Goal: Transaction & Acquisition: Purchase product/service

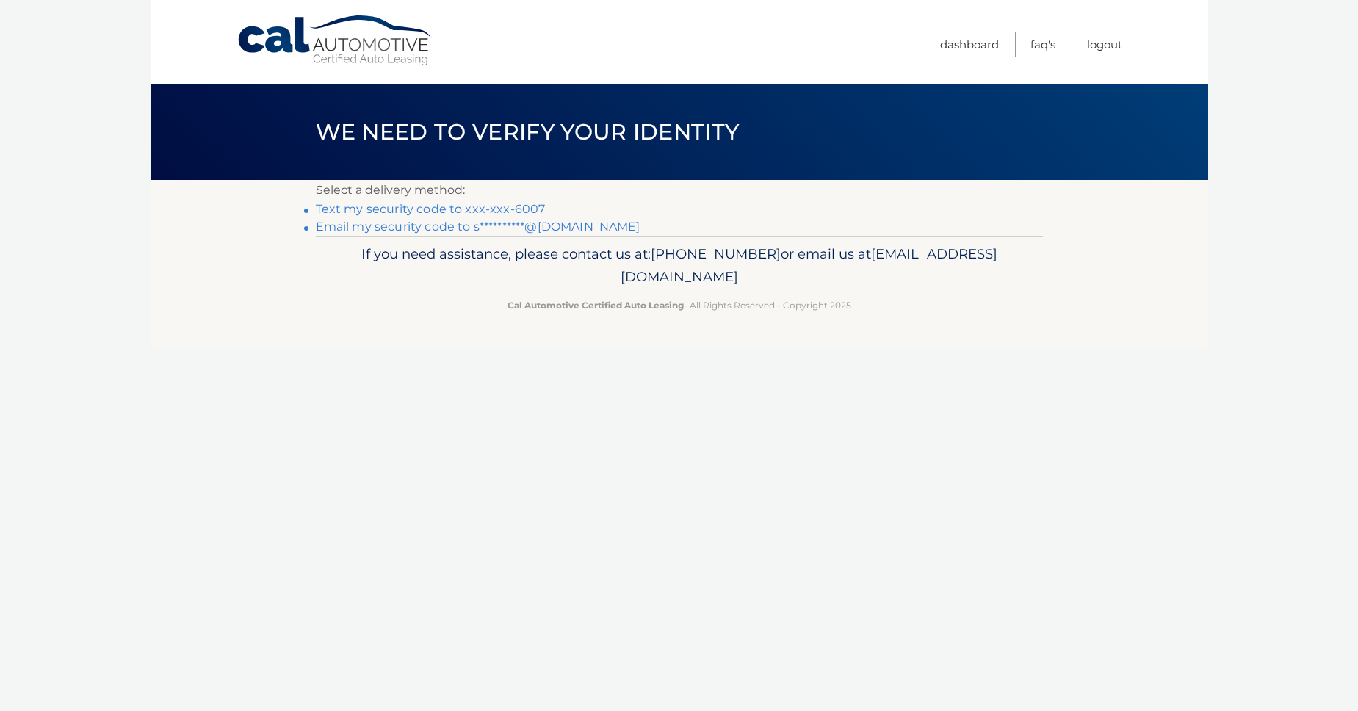
click at [418, 209] on link "Text my security code to xxx-xxx-6007" at bounding box center [431, 209] width 230 height 14
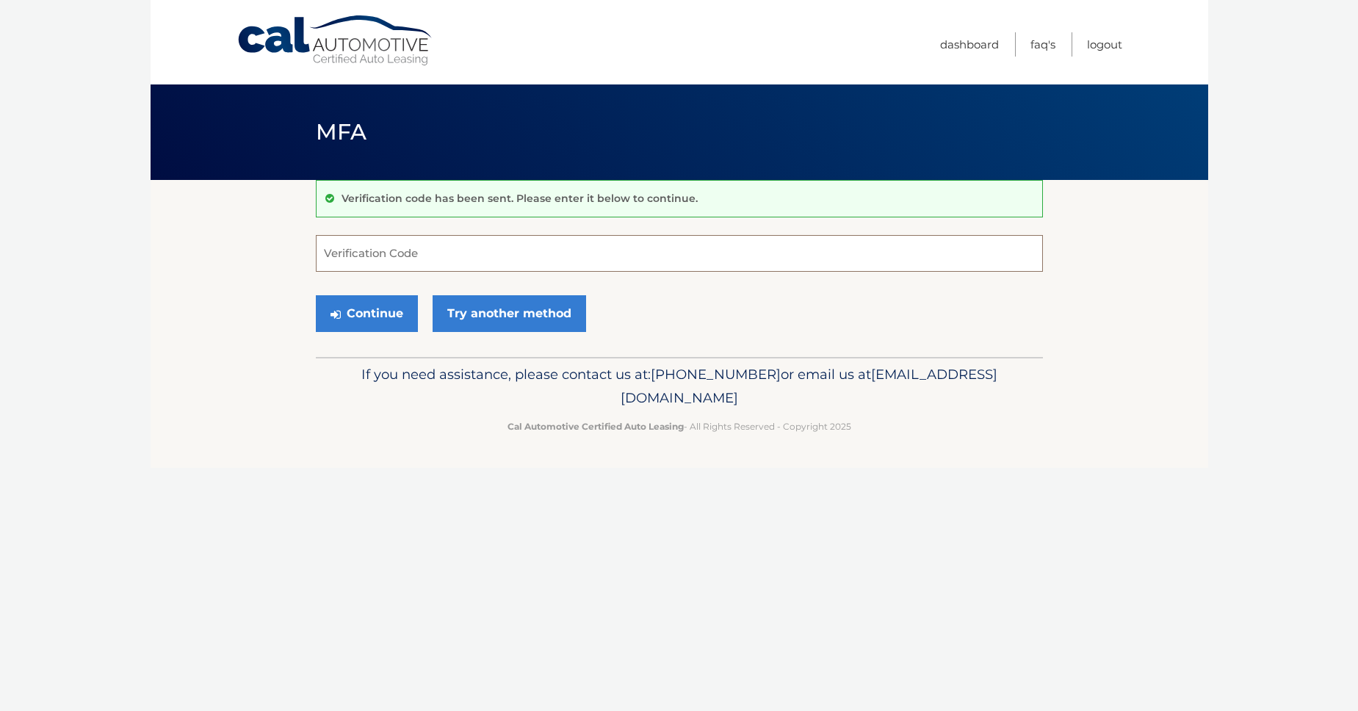
click at [424, 249] on input "Verification Code" at bounding box center [679, 253] width 727 height 37
type input "512974"
click at [374, 314] on button "Continue" at bounding box center [367, 313] width 102 height 37
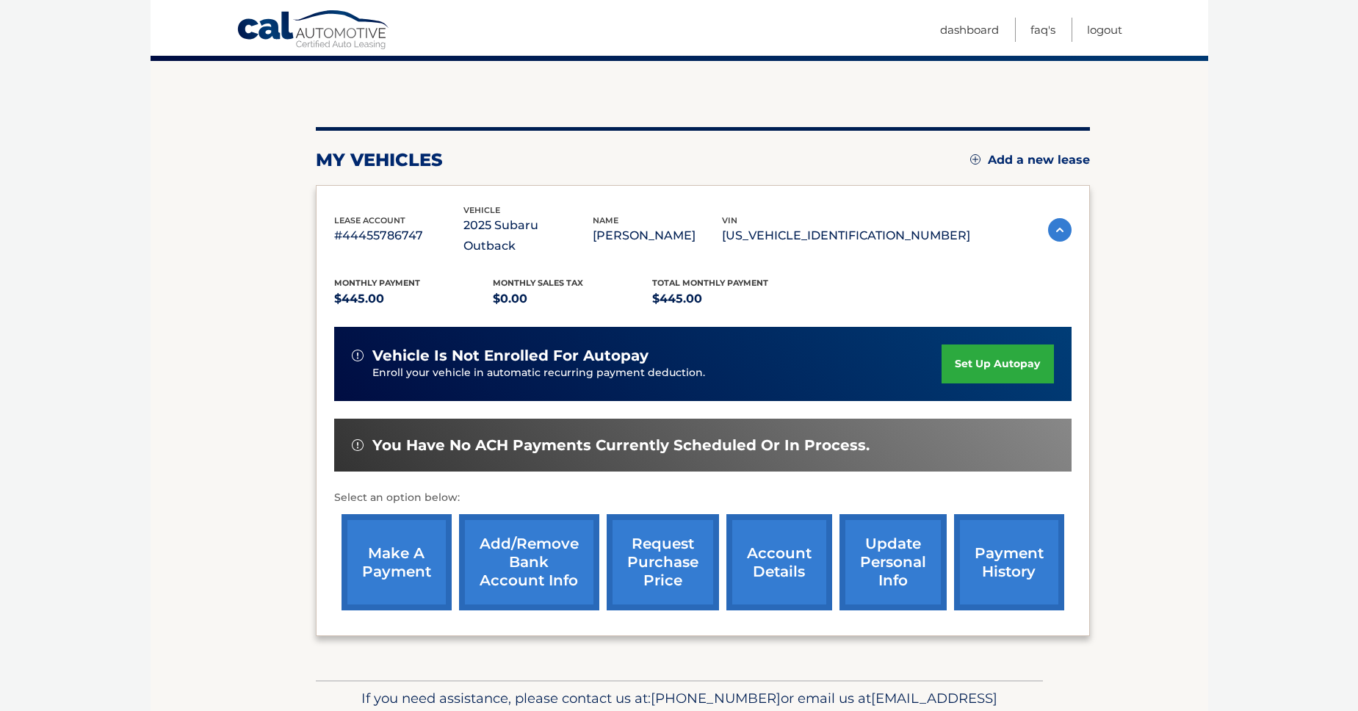
scroll to position [132, 0]
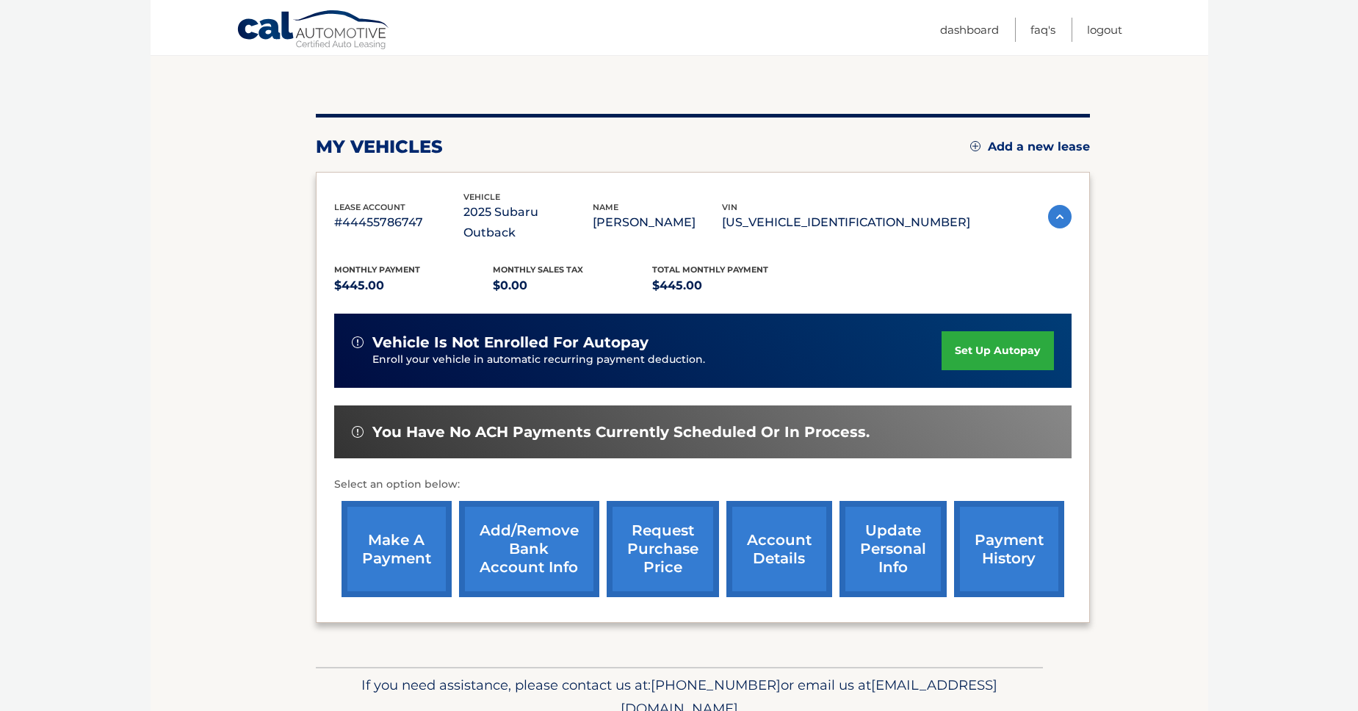
click at [386, 511] on link "make a payment" at bounding box center [396, 549] width 110 height 96
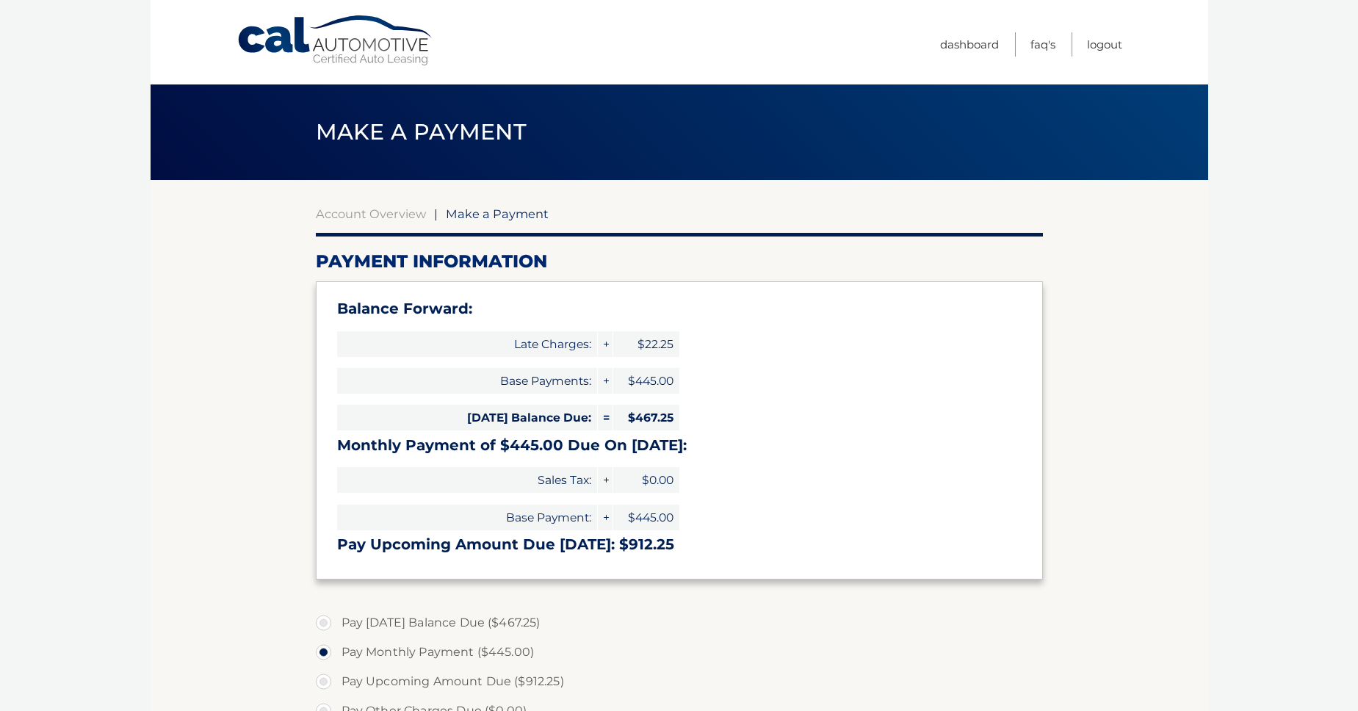
select select "MzgyODNjZDEtYjZhMi00NjI4LTk2YzctNzg4NDEzMmIwMWQ0"
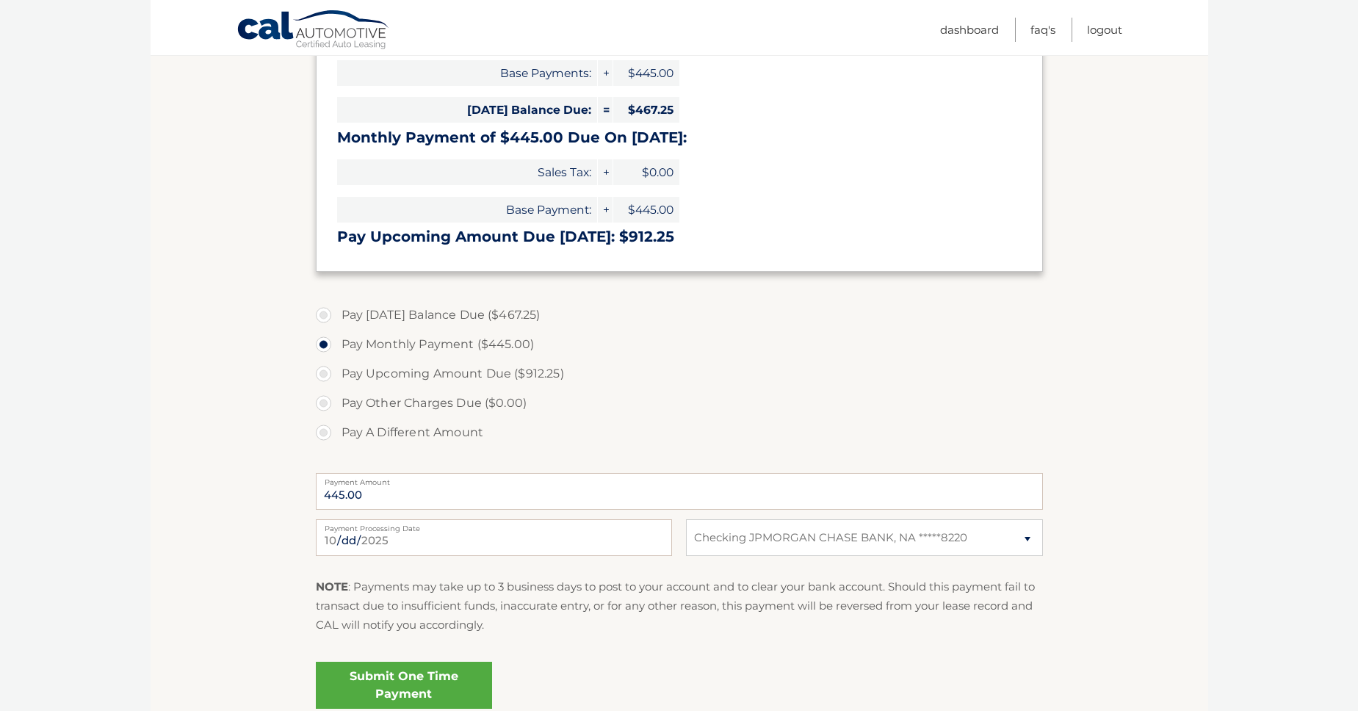
scroll to position [352, 0]
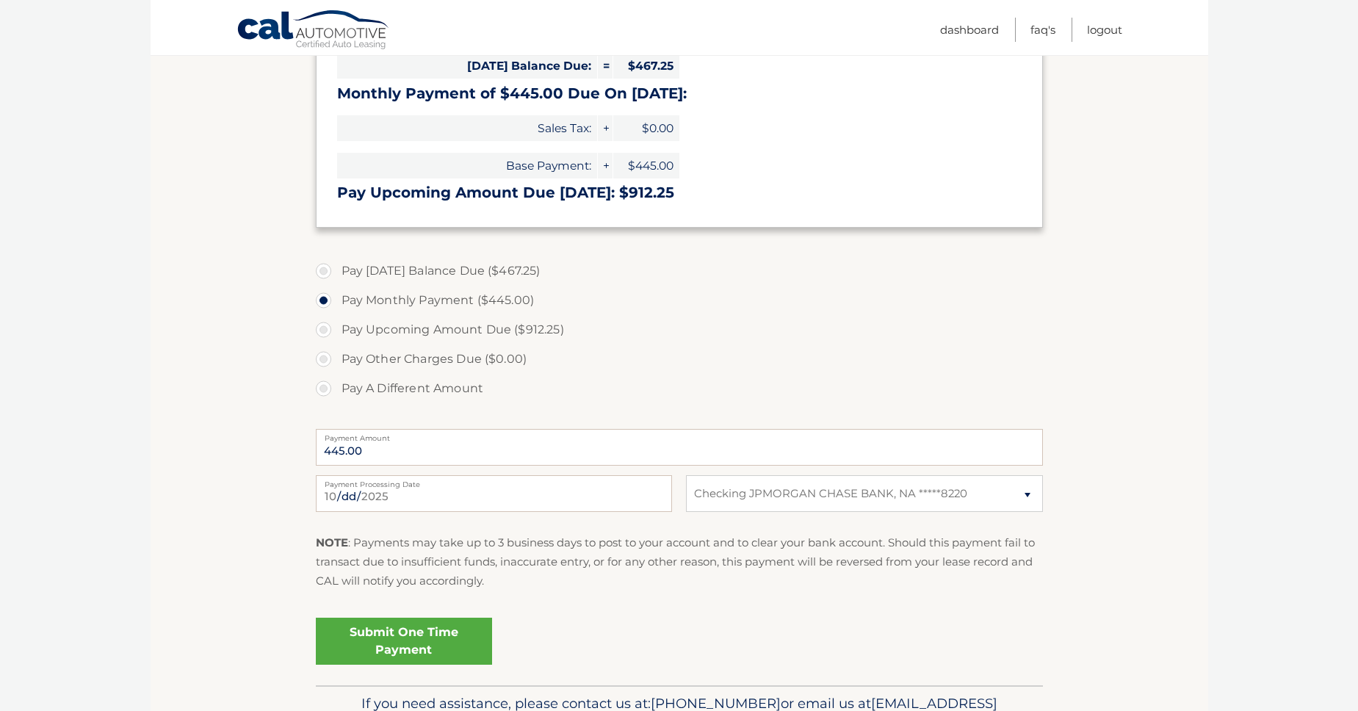
click at [402, 634] on link "Submit One Time Payment" at bounding box center [404, 641] width 176 height 47
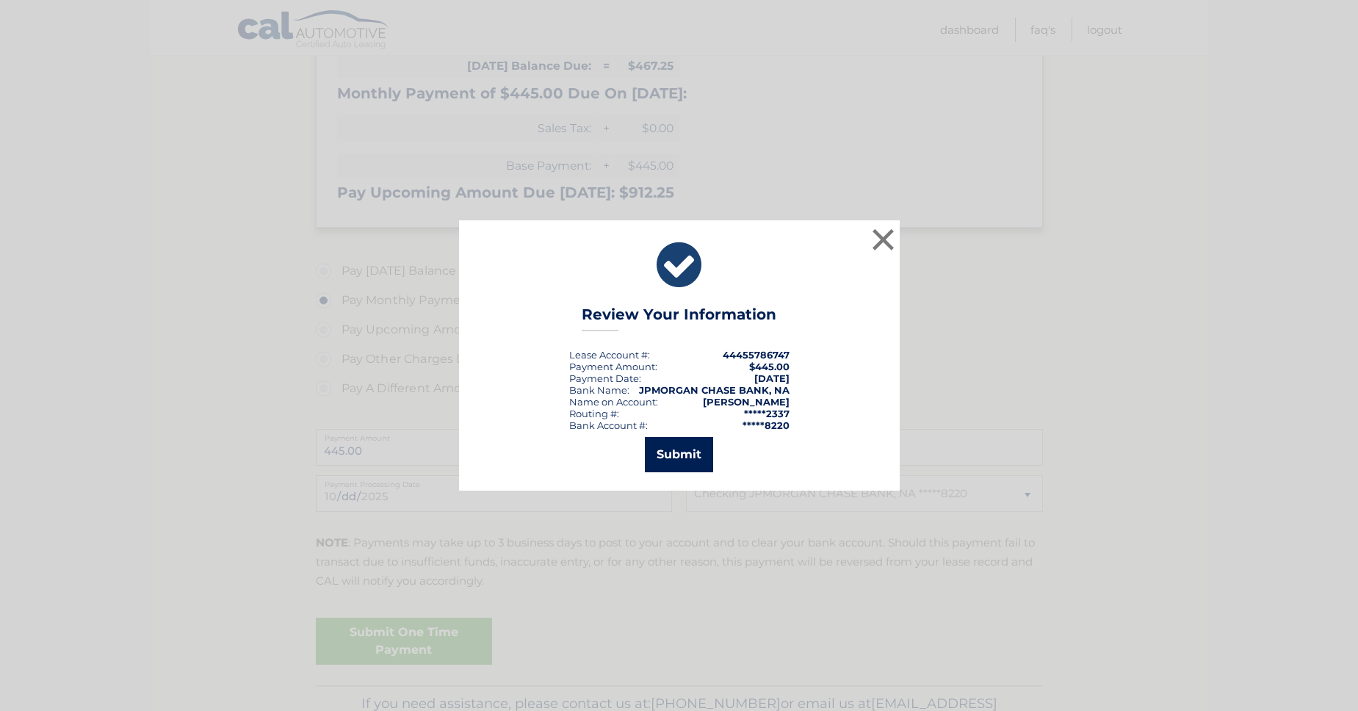
click at [680, 454] on button "Submit" at bounding box center [679, 454] width 68 height 35
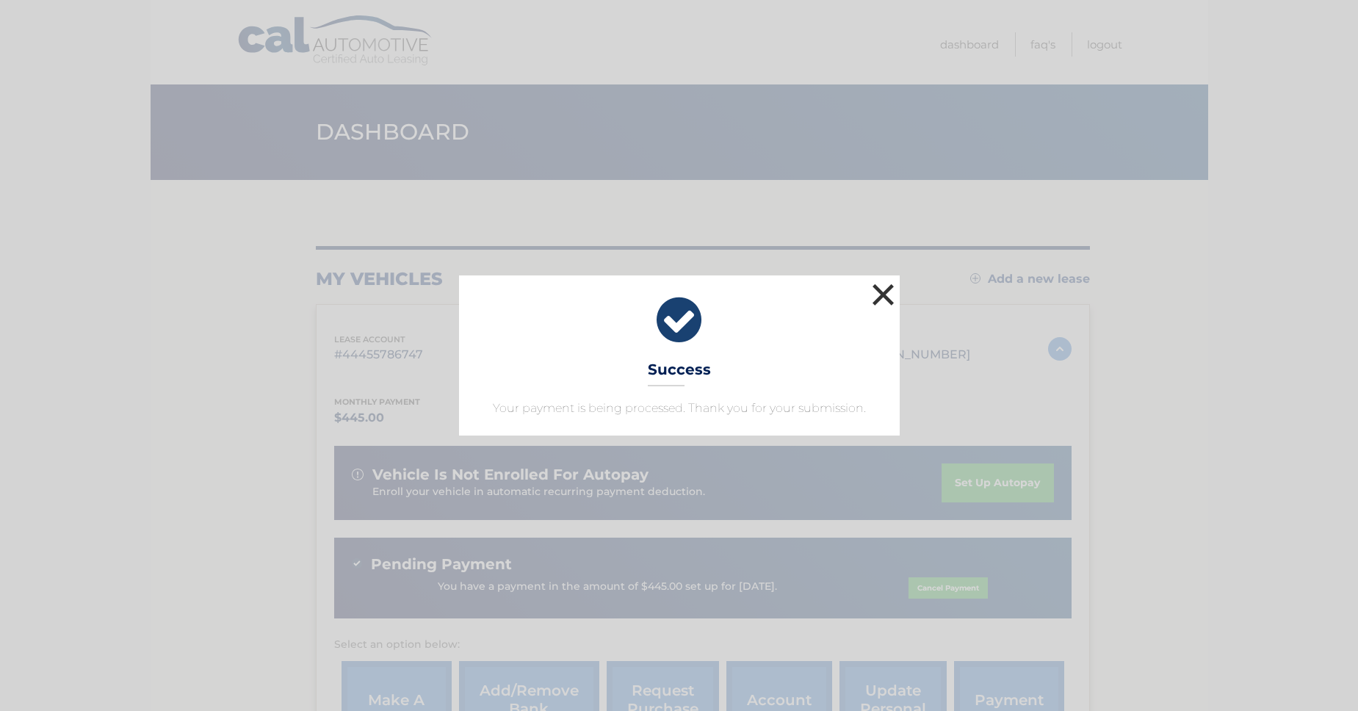
click at [882, 292] on button "×" at bounding box center [883, 294] width 29 height 29
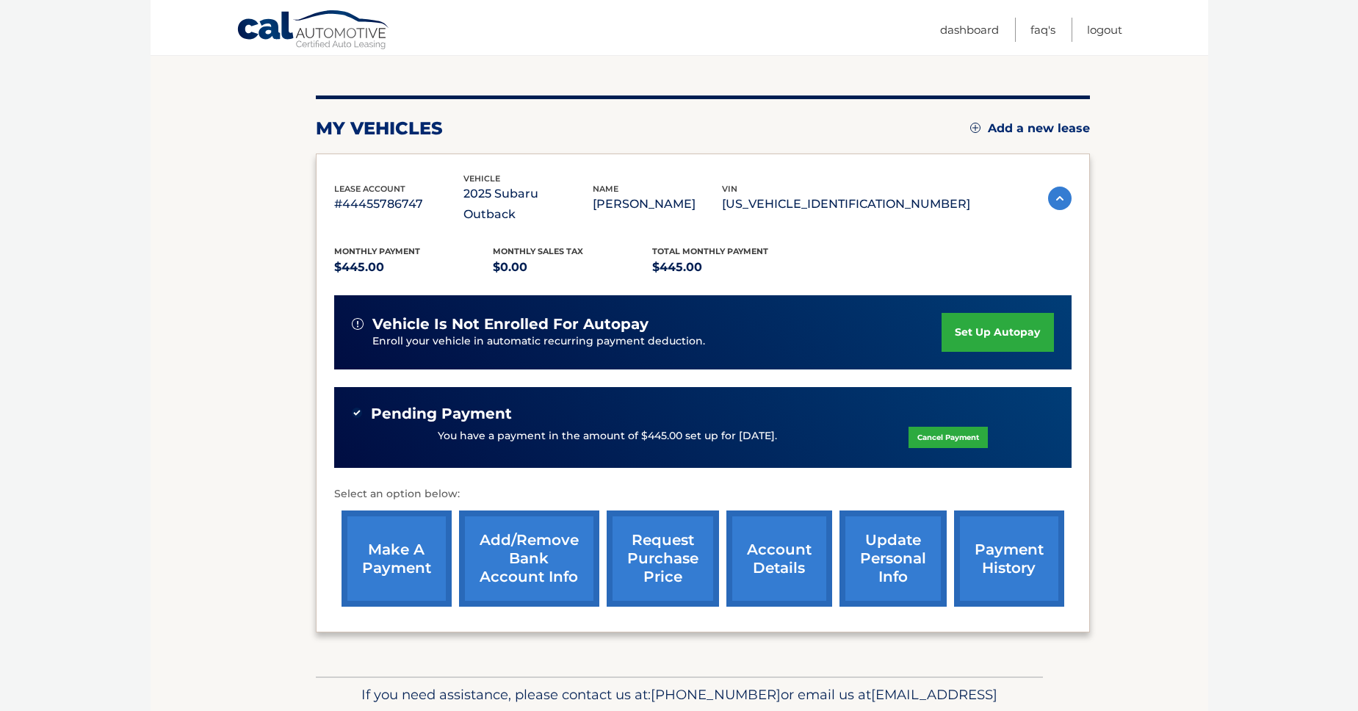
scroll to position [206, 0]
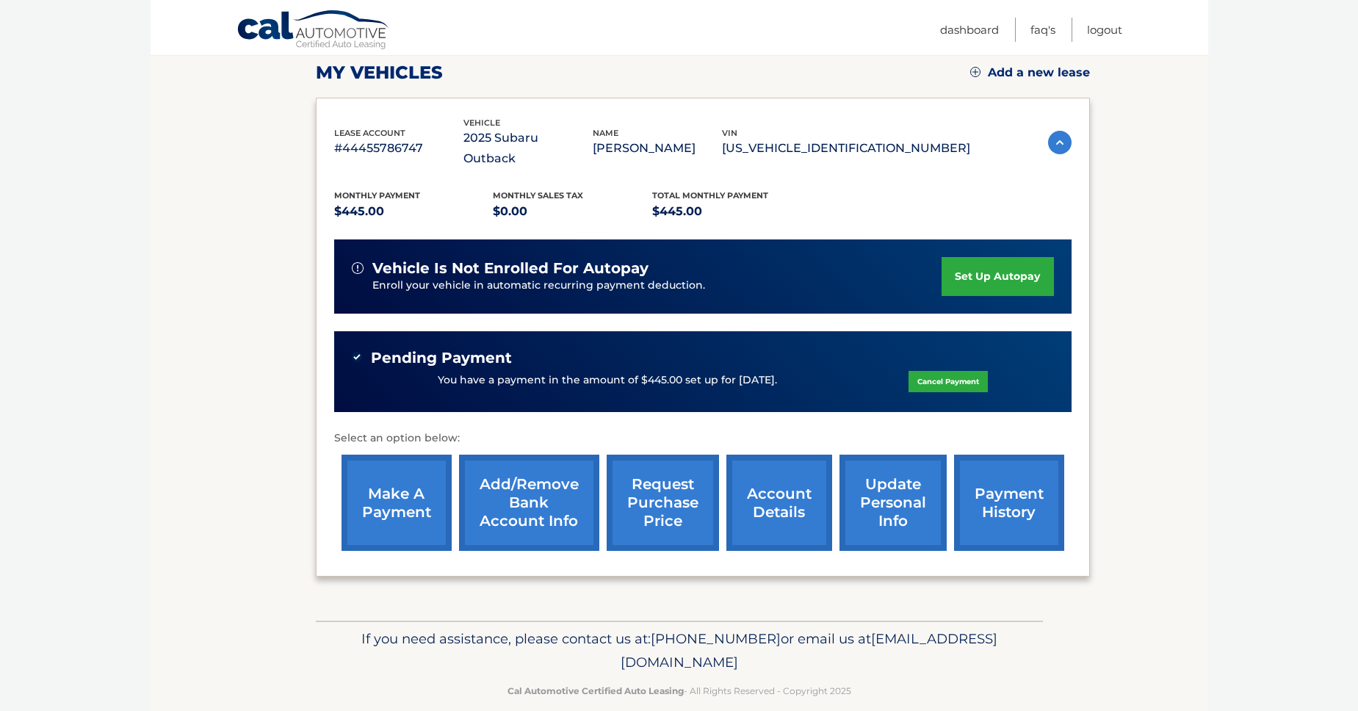
click at [1006, 488] on link "payment history" at bounding box center [1009, 503] width 110 height 96
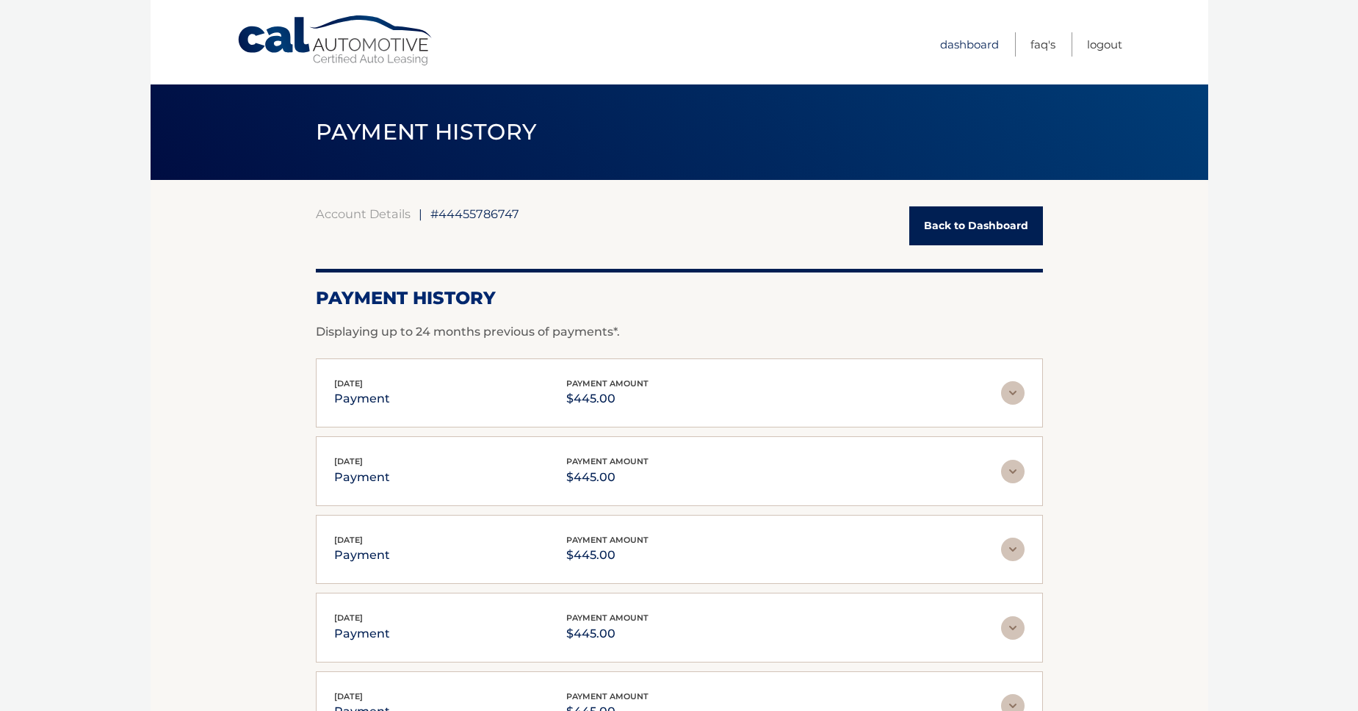
click at [955, 41] on link "Dashboard" at bounding box center [969, 44] width 59 height 24
